Goal: Communication & Community: Answer question/provide support

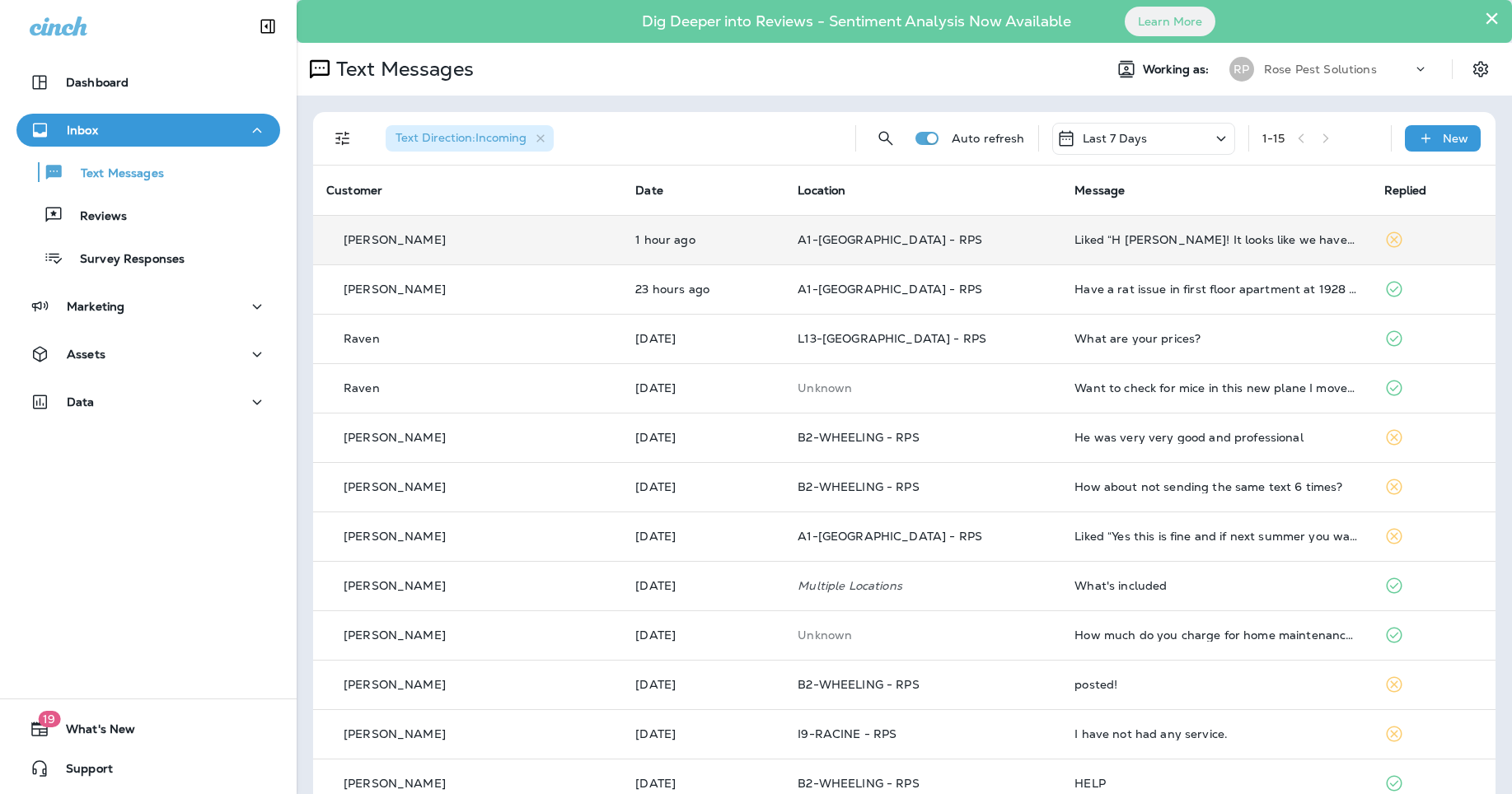
click at [1247, 247] on td "Liked “H [PERSON_NAME]! It looks like we have you on the schedule for [DATE] be…" at bounding box center [1215, 239] width 309 height 49
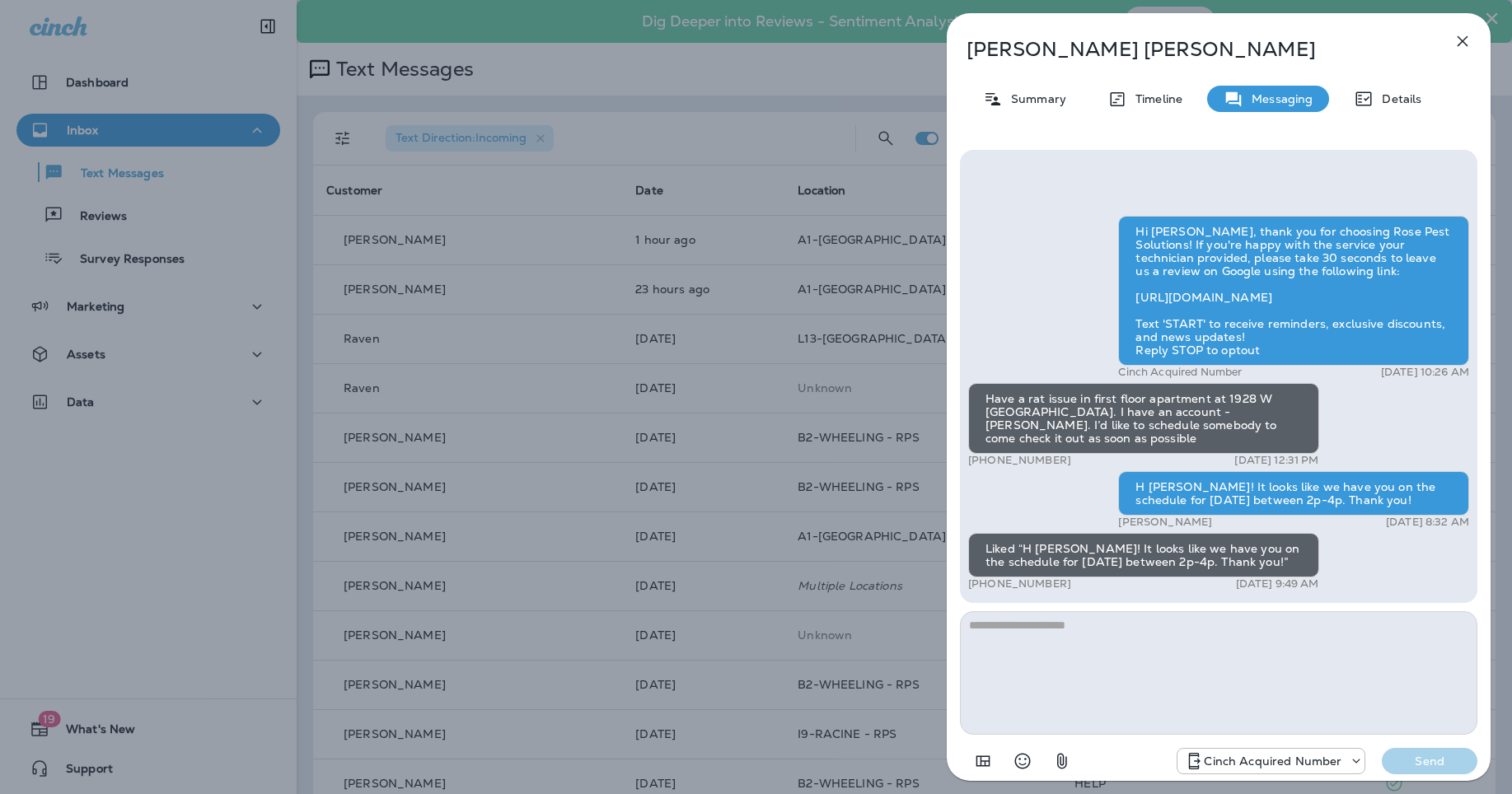
click at [1464, 42] on icon "button" at bounding box center [1463, 42] width 11 height 11
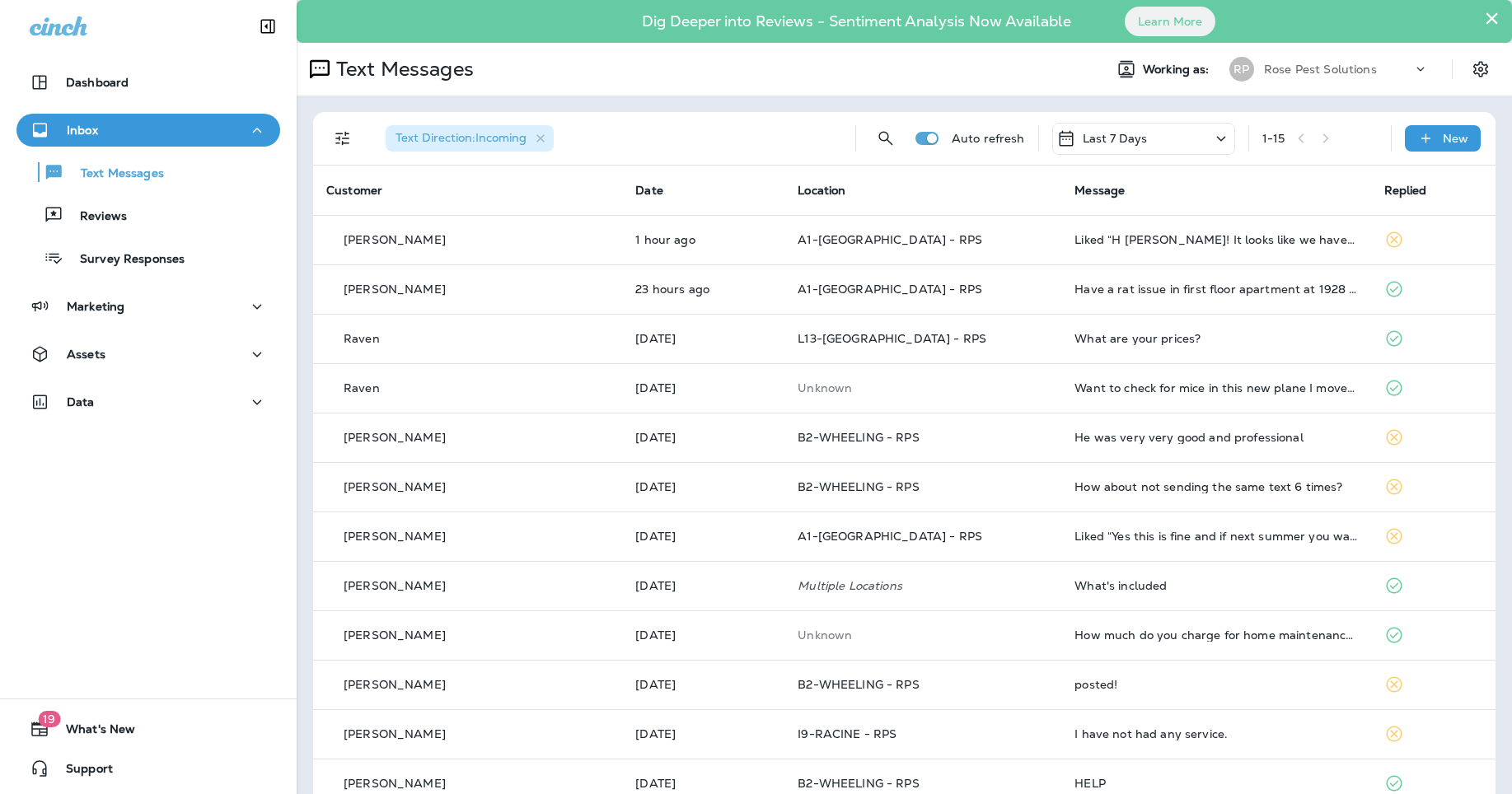
click at [1314, 72] on p "Rose Pest Solutions" at bounding box center [1321, 69] width 113 height 13
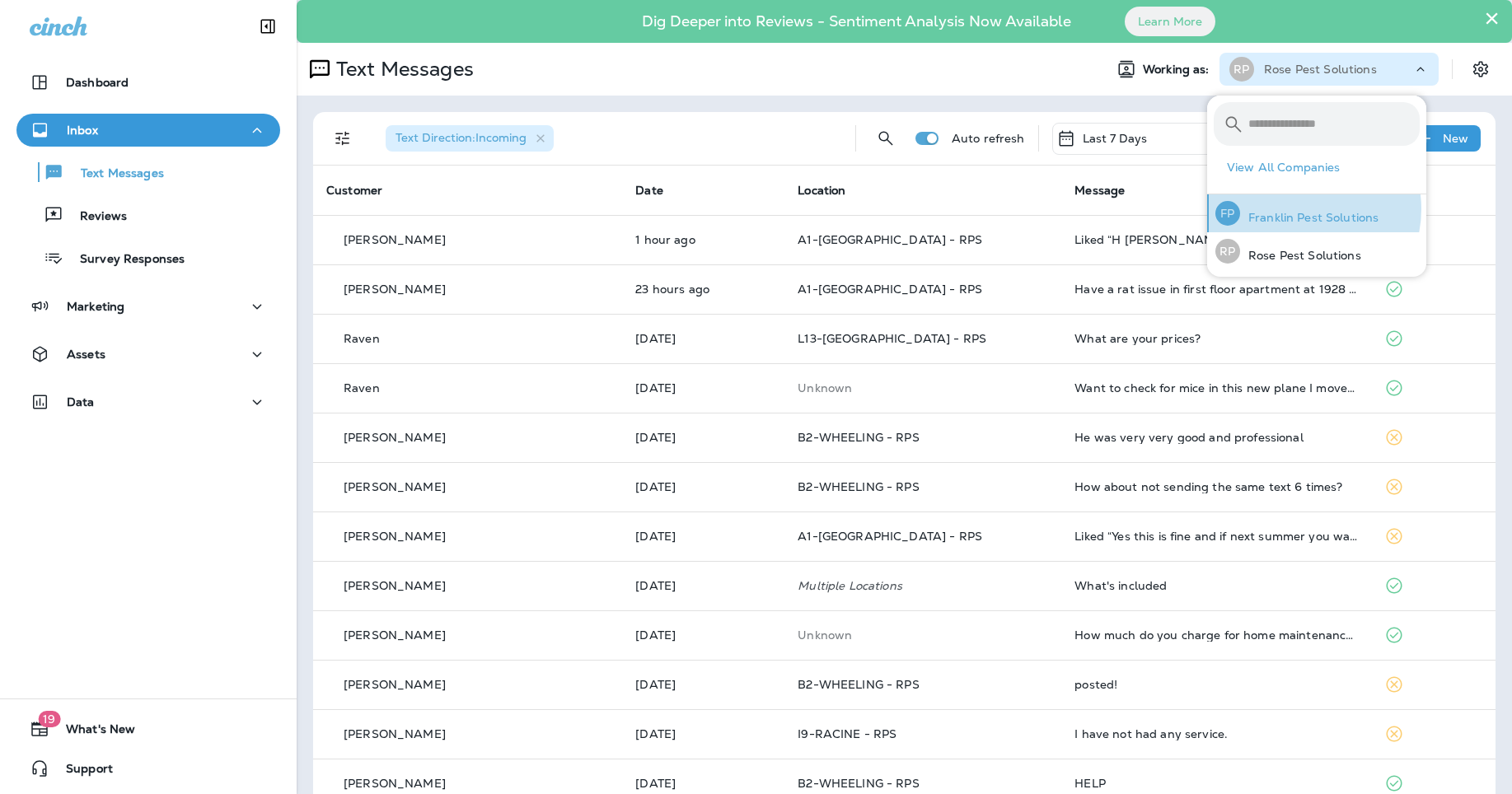
click at [1300, 209] on div "[PERSON_NAME] Pest Solutions" at bounding box center [1297, 213] width 177 height 38
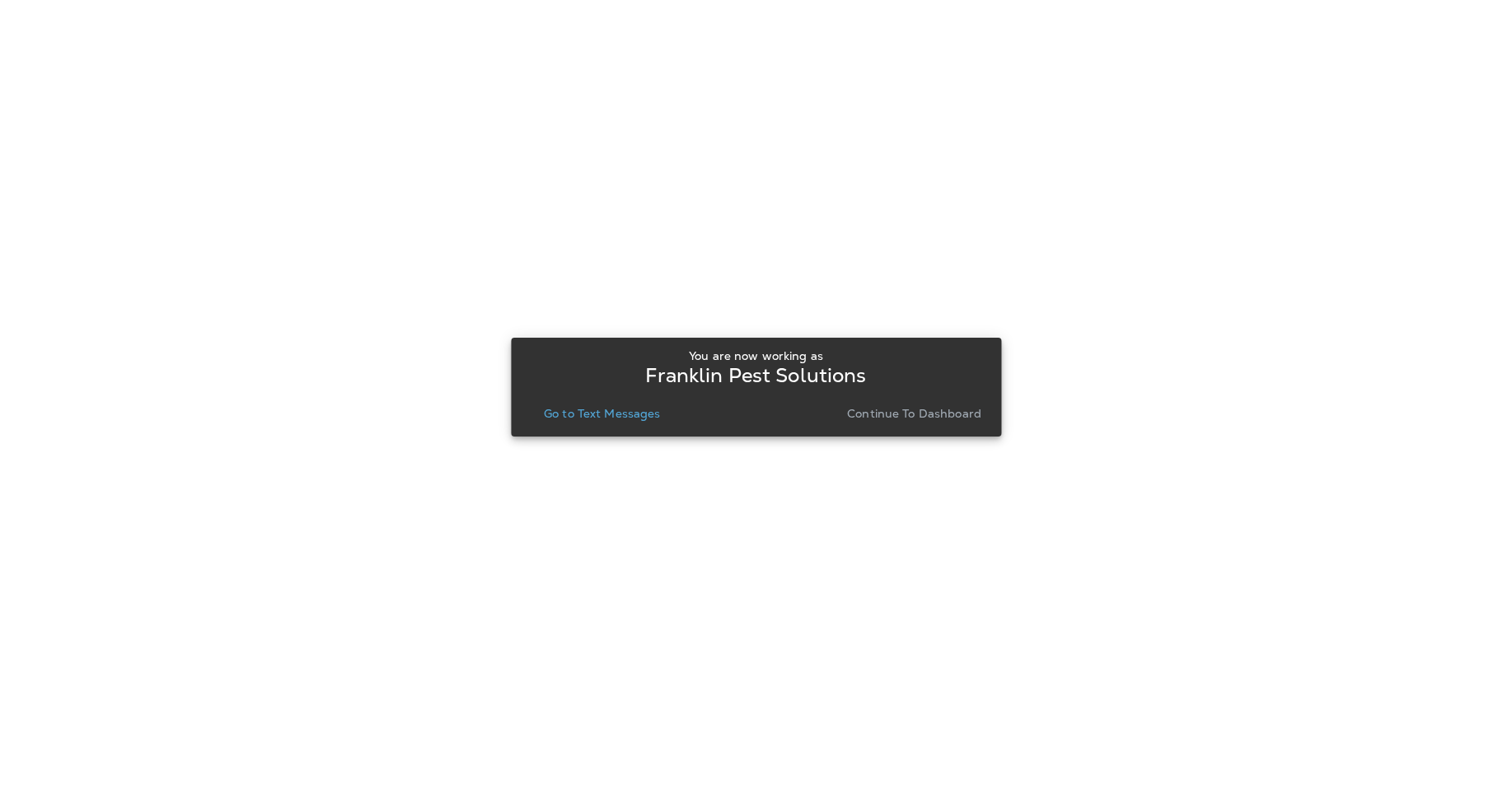
click at [611, 417] on p "Go to Text Messages" at bounding box center [602, 413] width 117 height 13
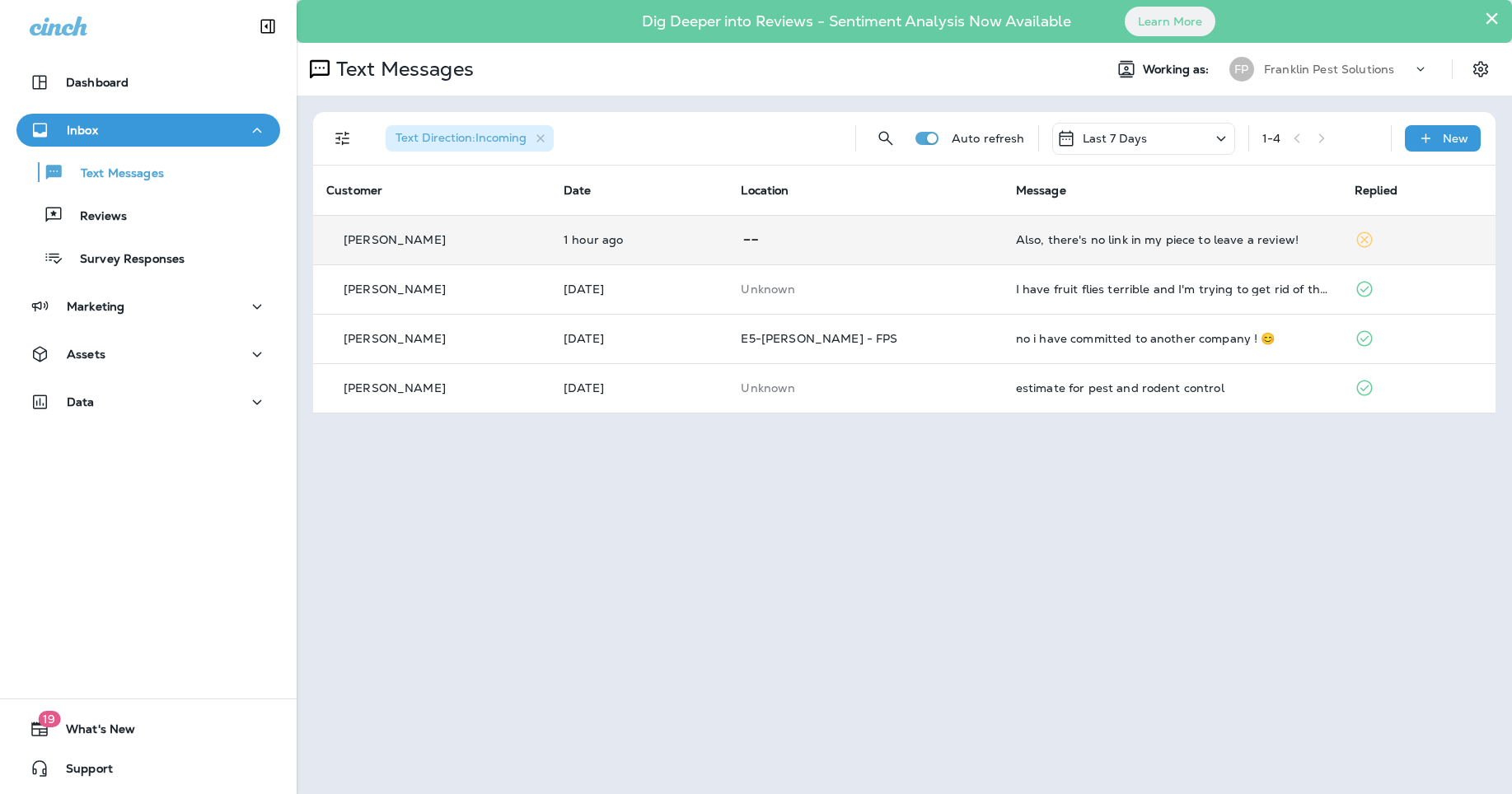
click at [1163, 239] on div "Also, there's no link in my piece to leave a review!" at bounding box center [1171, 239] width 312 height 13
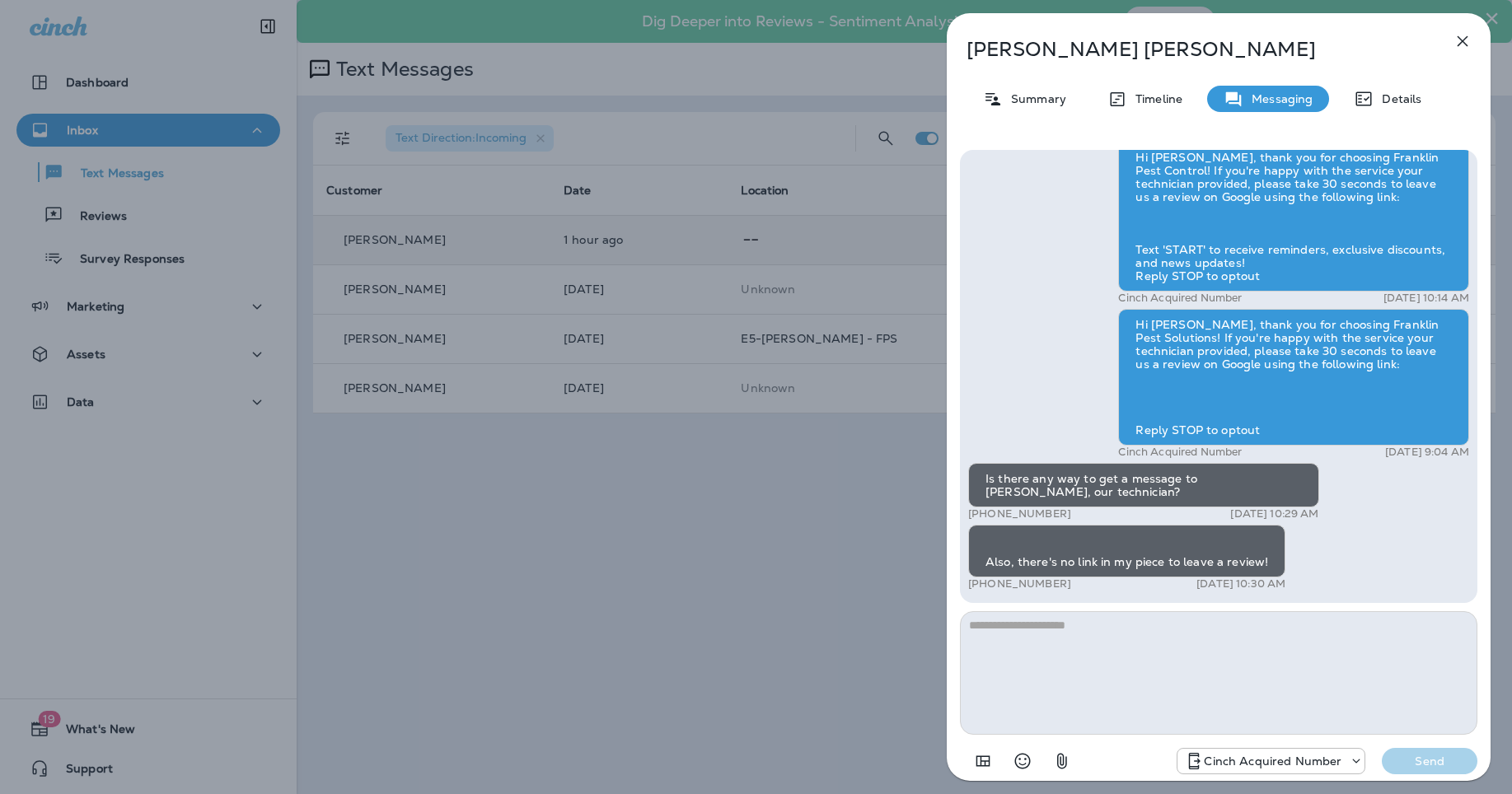
scroll to position [-82, 0]
